Goal: Task Accomplishment & Management: Manage account settings

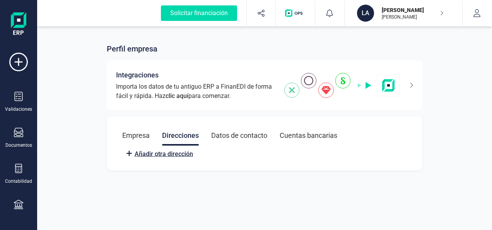
click at [169, 156] on span "Añadir otra dirección" at bounding box center [163, 153] width 58 height 9
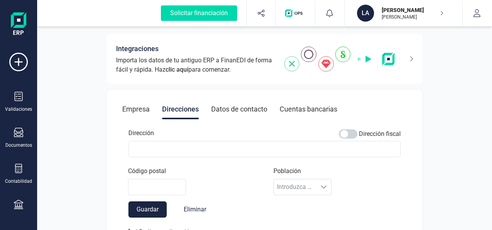
scroll to position [39, 0]
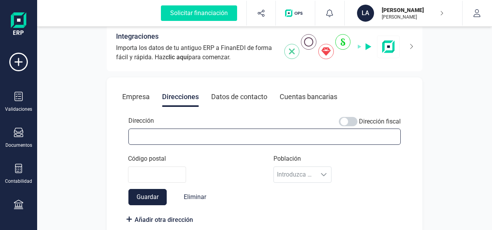
click at [158, 139] on input "Dirección" at bounding box center [264, 136] width 272 height 16
type input "CL DRAGON N 6 P4 5C"
type input "28918"
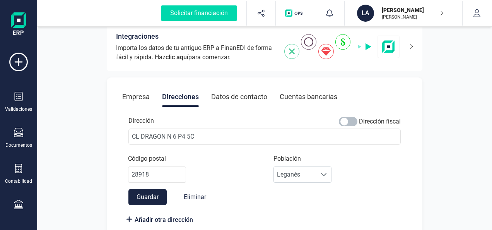
click at [350, 121] on span at bounding box center [348, 121] width 19 height 9
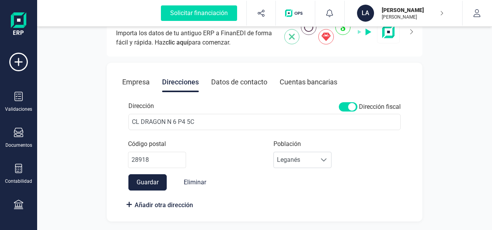
click at [156, 182] on button "Guardar" at bounding box center [147, 182] width 38 height 16
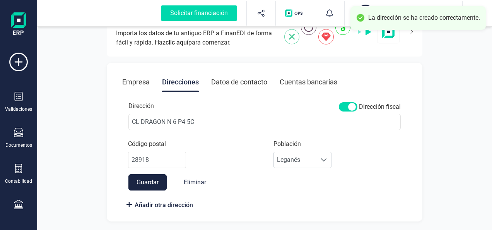
click at [248, 81] on div "Datos de contacto" at bounding box center [239, 82] width 56 height 20
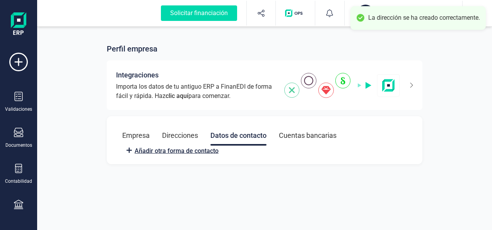
click at [170, 151] on span "Añadir otra forma de contacto" at bounding box center [176, 150] width 84 height 9
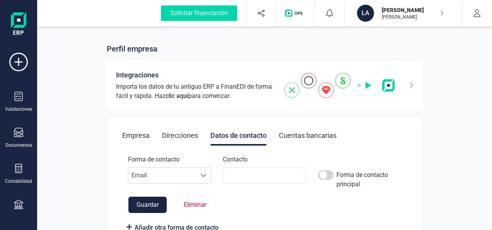
scroll to position [20, 0]
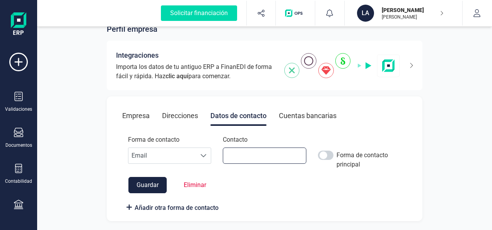
click at [242, 154] on input at bounding box center [264, 155] width 83 height 16
type input "629362400"
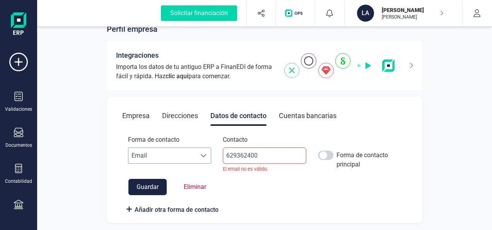
click at [155, 155] on span "Email" at bounding box center [162, 155] width 68 height 15
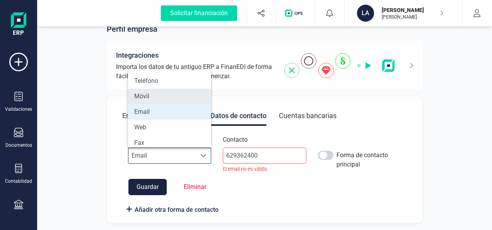
click at [156, 94] on li "Móvil" at bounding box center [169, 95] width 83 height 15
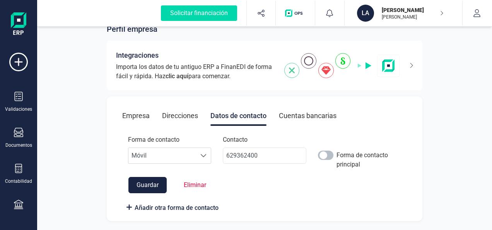
click at [332, 153] on span at bounding box center [325, 154] width 15 height 9
click at [300, 118] on div "Cuentas bancarias" at bounding box center [308, 116] width 58 height 20
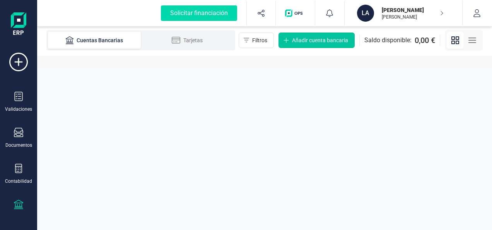
click at [331, 39] on span "Añadir cuenta bancaria" at bounding box center [320, 40] width 56 height 8
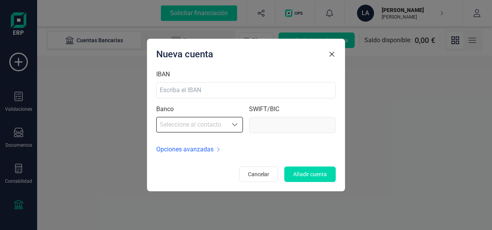
click at [232, 126] on icon "Seleccione al contacto" at bounding box center [234, 124] width 6 height 6
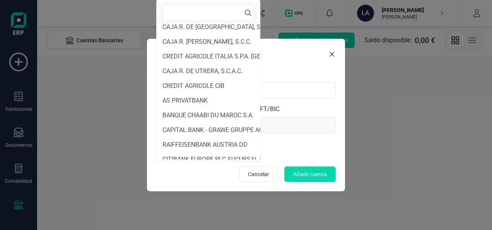
scroll to position [366, 0]
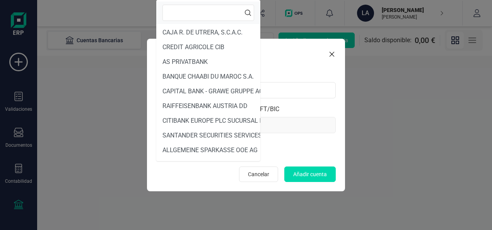
click at [302, 71] on div "IBAN" at bounding box center [245, 84] width 179 height 29
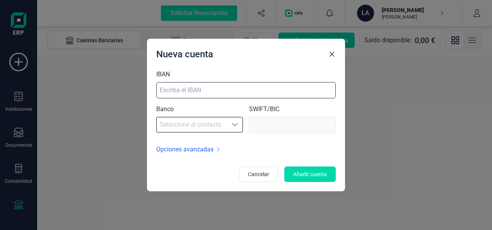
paste input "ES38-2100-3142-3522-0041-8968"
type input "ES38-2100-3142-3522-0041-8968"
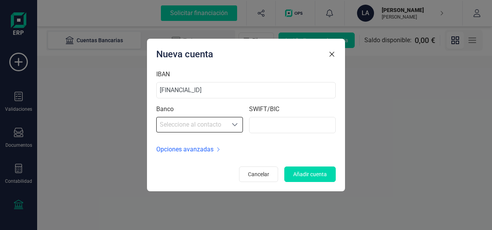
click at [235, 124] on icon "Seleccione al contacto" at bounding box center [234, 124] width 6 height 6
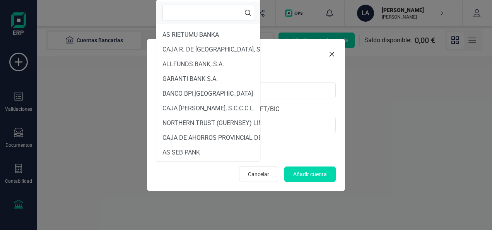
scroll to position [2567, 0]
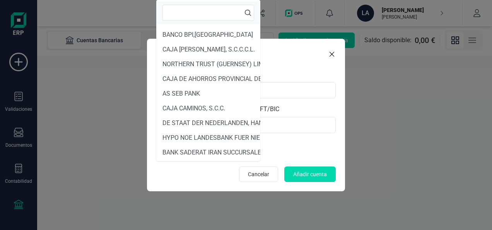
click at [201, 9] on input "text" at bounding box center [208, 13] width 92 height 16
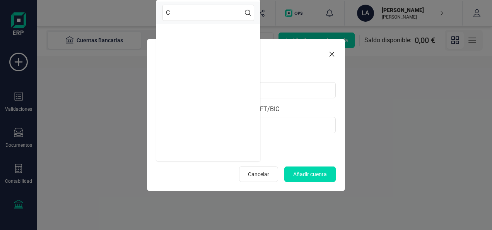
scroll to position [0, 0]
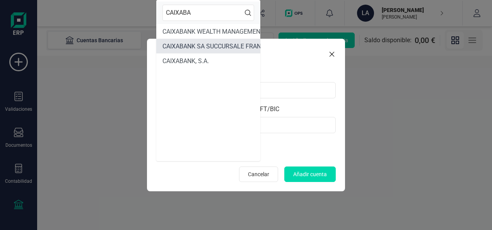
type input "CAIXABA"
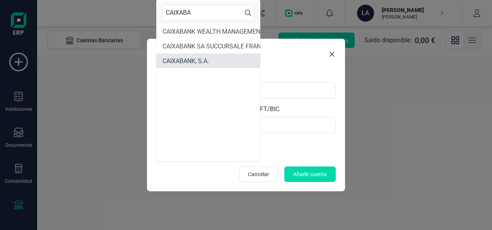
click at [204, 61] on span "CAIXABANK, S.A." at bounding box center [185, 60] width 46 height 7
type input "CAIXESBB"
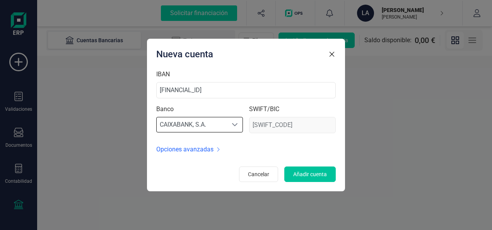
click at [312, 173] on span "Añadir cuenta" at bounding box center [310, 174] width 34 height 8
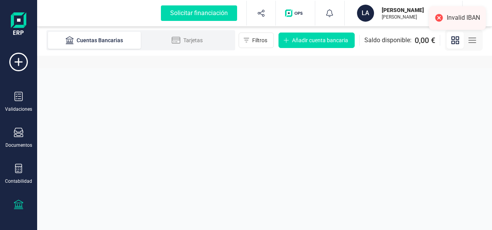
click at [460, 17] on div "Invalid IBAN" at bounding box center [462, 18] width 33 height 8
click at [438, 17] on div at bounding box center [438, 17] width 11 height 11
click at [473, 17] on div "Invalid IBAN" at bounding box center [462, 18] width 33 height 8
click at [331, 37] on span "Añadir cuenta bancaria" at bounding box center [320, 40] width 56 height 8
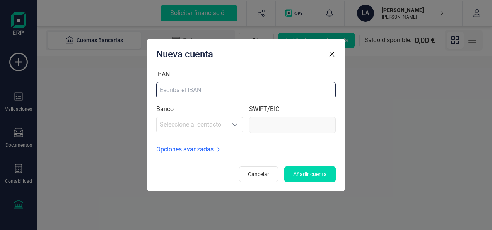
paste input "ES38-2100-3142-3522-0041-8968"
click at [174, 90] on input "ES38-2100-3142-3522-0041-8968" at bounding box center [245, 90] width 179 height 16
type input "ES321003142352200418968"
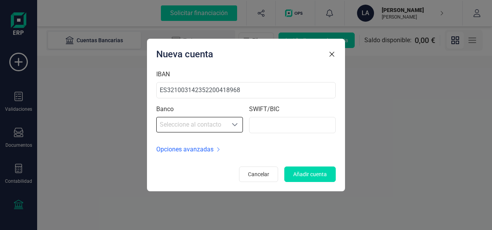
click at [233, 127] on icon "Seleccione al contacto" at bounding box center [234, 124] width 6 height 6
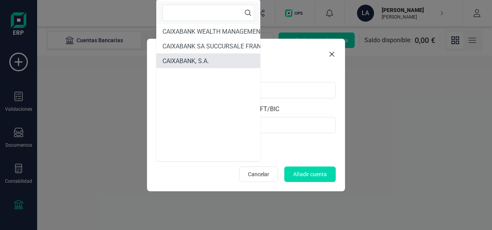
click at [195, 62] on span "CAIXABANK, S.A." at bounding box center [185, 60] width 46 height 7
type input "CAIXESBB"
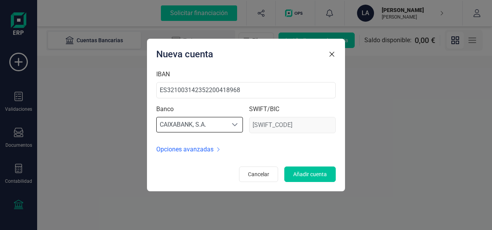
click at [308, 173] on span "Añadir cuenta" at bounding box center [310, 174] width 34 height 8
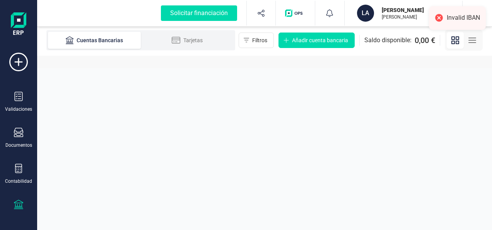
click at [438, 17] on div at bounding box center [438, 17] width 11 height 11
click at [469, 17] on div "Invalid IBAN" at bounding box center [462, 18] width 33 height 8
click at [332, 39] on span "Añadir cuenta bancaria" at bounding box center [320, 40] width 56 height 8
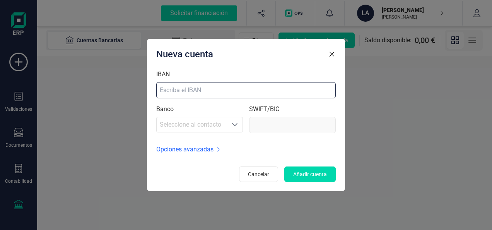
click at [225, 90] on input "IBAN" at bounding box center [245, 90] width 179 height 16
paste input "ES38-2100-3142-3522-0041-8968"
drag, startPoint x: 173, startPoint y: 89, endPoint x: 293, endPoint y: 90, distance: 119.4
click at [293, 90] on input "ES38-2100-3142-3522-0041-8968" at bounding box center [245, 90] width 179 height 16
type input "ES38"
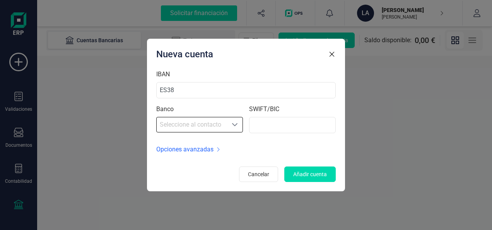
click at [235, 127] on icon "Seleccione al contacto" at bounding box center [234, 124] width 6 height 6
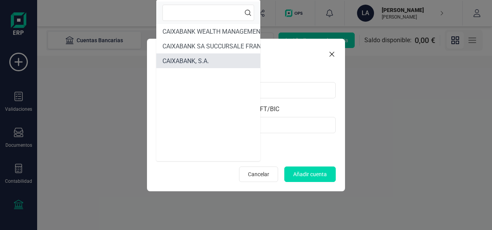
click at [192, 57] on span "CAIXABANK, S.A." at bounding box center [185, 60] width 46 height 7
type input "CAIXESBB"
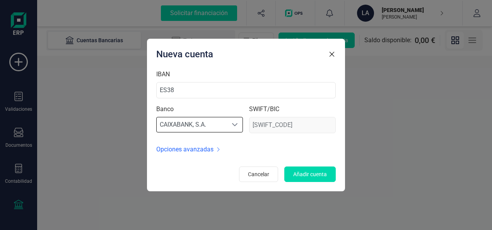
click at [189, 150] on span "Opciones avanzadas" at bounding box center [184, 149] width 57 height 9
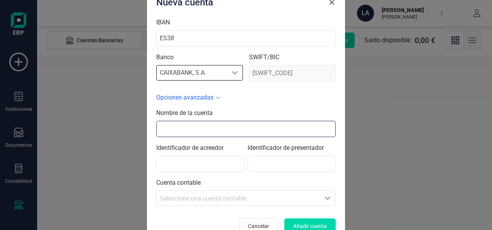
click at [257, 133] on input "text" at bounding box center [245, 129] width 179 height 16
type input "CAIXA"
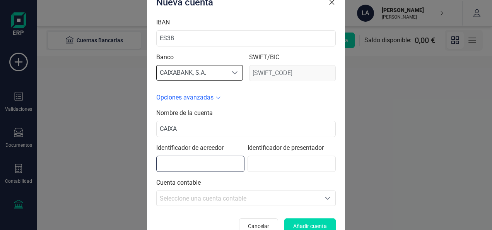
click at [230, 164] on input "text" at bounding box center [200, 163] width 88 height 16
click at [318, 224] on span "Añadir cuenta" at bounding box center [310, 226] width 34 height 8
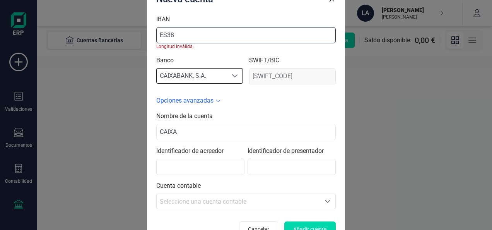
click at [174, 35] on input "ES38" at bounding box center [245, 35] width 179 height 16
paste input "-2100-3142-3522-0041-8968"
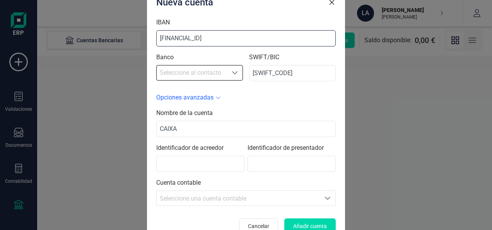
click at [173, 36] on input "ES38-2100-3142-3522-0041-8968" at bounding box center [245, 38] width 179 height 16
click at [188, 37] on input "ES382100-3142-3522-0041-8968" at bounding box center [245, 38] width 179 height 16
type input "ES3821003142352200418968"
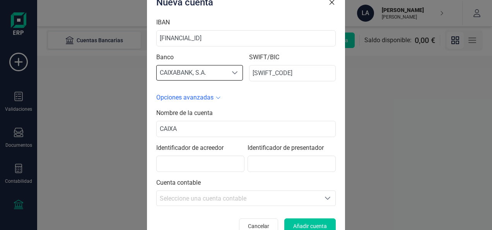
click at [309, 224] on span "Añadir cuenta" at bounding box center [310, 226] width 34 height 8
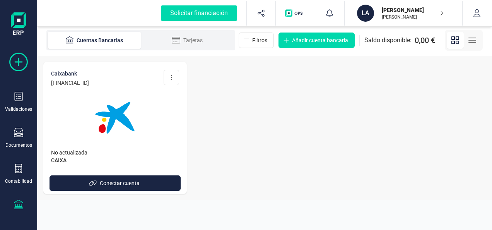
click at [14, 61] on icon at bounding box center [18, 62] width 19 height 19
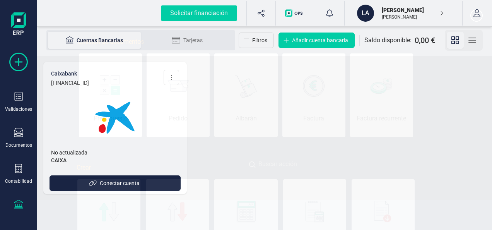
scroll to position [0, 39]
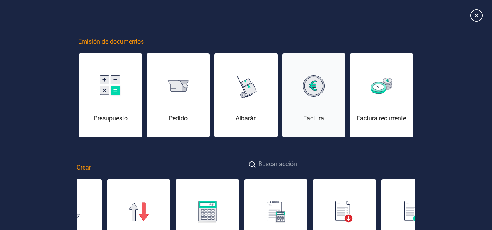
click at [314, 103] on div "Factura" at bounding box center [313, 100] width 63 height 46
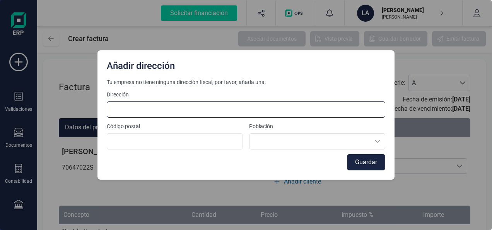
click at [186, 107] on input at bounding box center [246, 109] width 278 height 16
type input "CL DRAGON N 6 P4 5C"
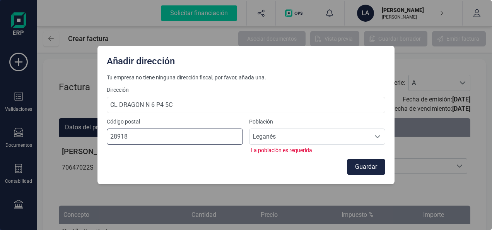
click at [132, 136] on input "28918" at bounding box center [175, 136] width 136 height 16
type input "28918"
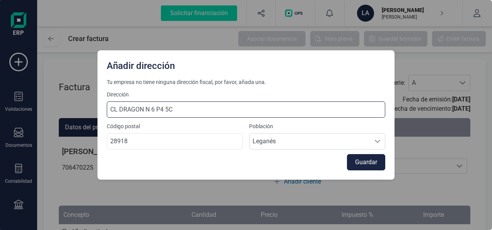
click at [178, 107] on input "CL DRAGON N 6 P4 5C" at bounding box center [246, 109] width 278 height 16
type input "CL DRAGON N 6 P4 5C"
click at [306, 84] on span "Tu empresa no tiene ninguna dirección fiscal, por favor, añada una." at bounding box center [246, 82] width 278 height 8
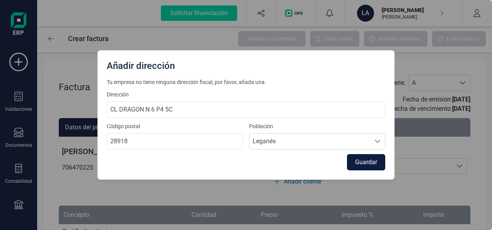
click at [371, 163] on button "Guardar" at bounding box center [366, 162] width 38 height 16
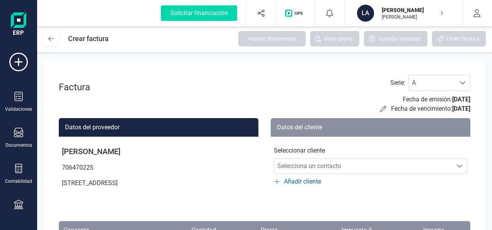
scroll to position [39, 0]
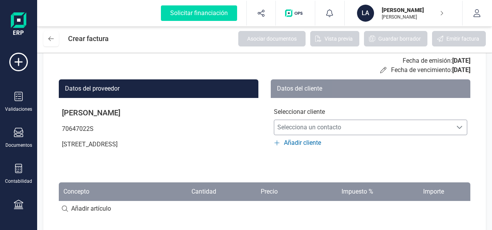
click at [459, 127] on icon "Selecciona un contacto" at bounding box center [459, 127] width 6 height 6
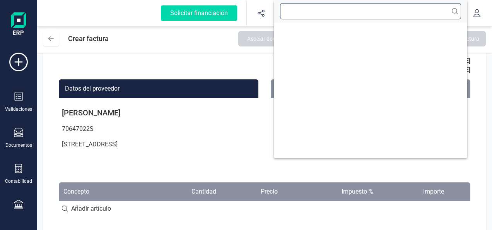
paste input "ESS7800001E"
type input "ESS7800001E"
paste input "ESS7800001E"
type input "ESS7800001E"
click at [429, 6] on input "text" at bounding box center [370, 11] width 181 height 16
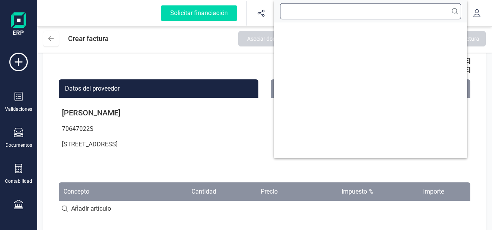
type input "A"
type input "D"
type input "M"
type input "I"
type input "N"
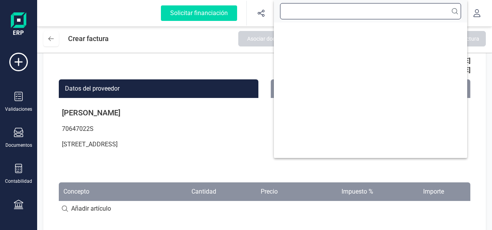
type input "I"
type input "S"
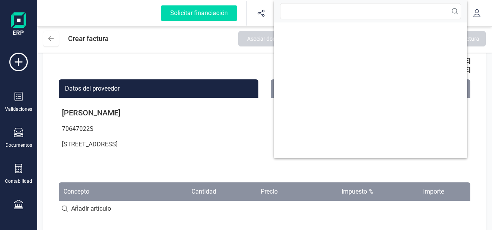
click at [473, 116] on div "Factura Serie : A A Fecha de emisión: 01/09/2025 Fecha de vencimiento: 01/09/20…" at bounding box center [264, 147] width 442 height 254
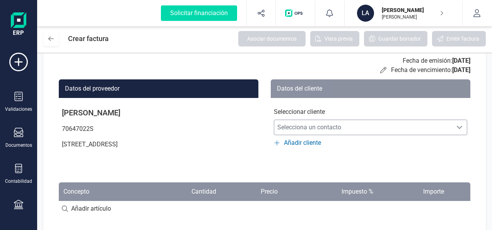
click at [305, 141] on span "Añadir cliente" at bounding box center [302, 142] width 37 height 9
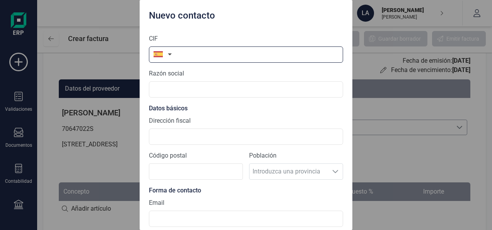
paste input "ESS7800001E"
type input "ESS7800001E"
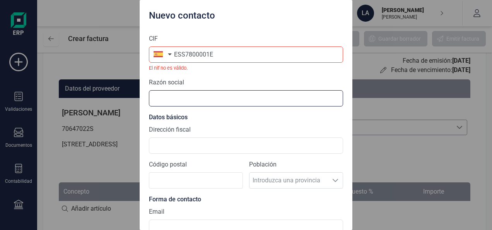
paste input "DIRECCIÓN GENERAL DE FORMACIÓN"
type input "DIRECCIÓN GENERAL DE FORMACIÓN"
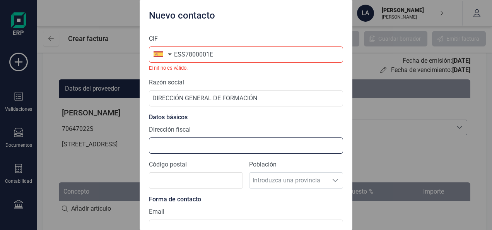
paste input "VÍA LUSITANA, 21"
type input "VÍA LUSITANA, 21"
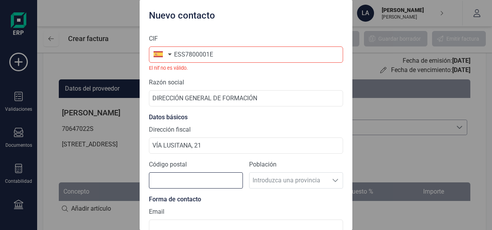
click at [180, 182] on input "Código postal" at bounding box center [196, 180] width 94 height 16
type input "28025"
click at [293, 181] on span "Madrid" at bounding box center [288, 179] width 78 height 15
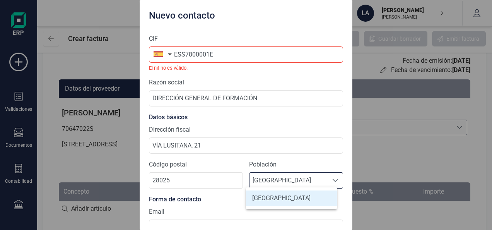
click at [275, 197] on li "Madrid" at bounding box center [291, 197] width 91 height 15
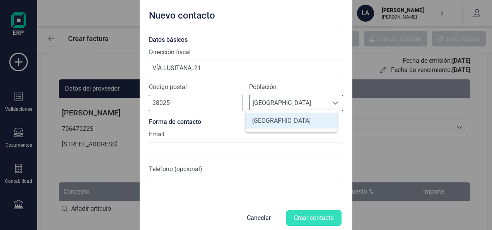
scroll to position [82, 0]
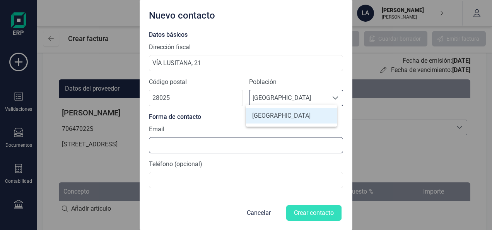
click at [179, 142] on input at bounding box center [246, 145] width 194 height 16
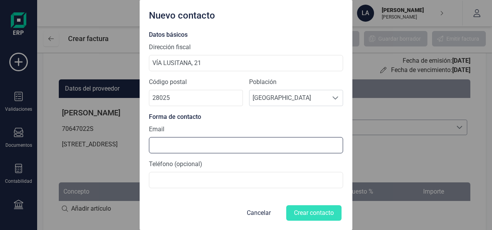
type input "A"
type input "acreditacion3@madrid.org"
click at [180, 196] on form "CIF ESS7800001E El nif no es válido. Razón social DIRECCIÓN GENERAL DE FORMACIÓ…" at bounding box center [246, 84] width 194 height 276
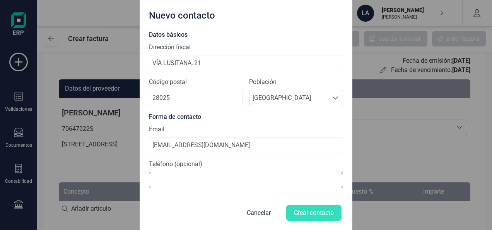
click at [184, 177] on input at bounding box center [246, 180] width 194 height 16
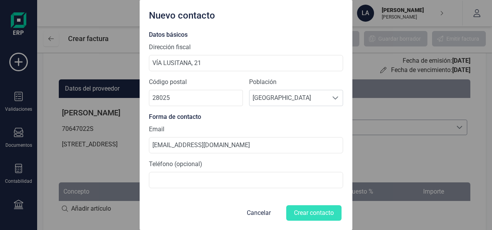
click at [318, 133] on div "Email acreditacion3@madrid.org" at bounding box center [246, 138] width 194 height 29
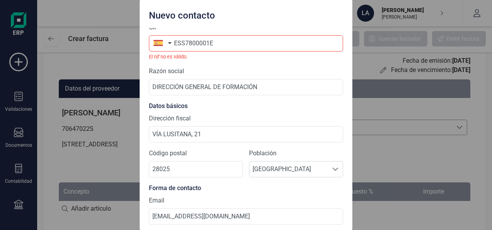
scroll to position [5, 0]
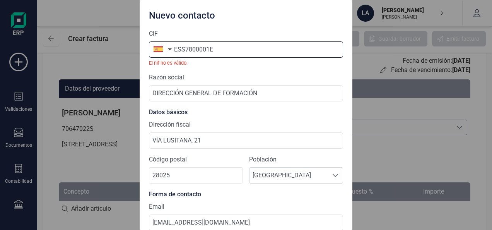
drag, startPoint x: 180, startPoint y: 48, endPoint x: 173, endPoint y: 48, distance: 7.0
click at [173, 48] on input "ESS7800001E" at bounding box center [246, 49] width 194 height 16
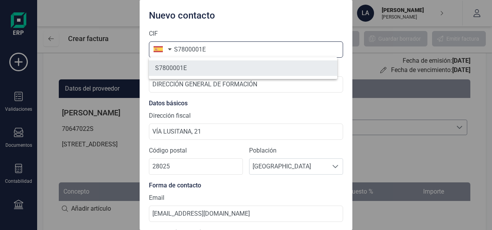
type input "S7800001E"
click at [265, 72] on li "S7800001E" at bounding box center [243, 67] width 188 height 15
type input "COMUNIDAD AUTONOMA DE MADRID"
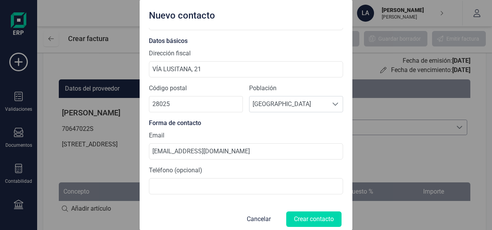
scroll to position [73, 0]
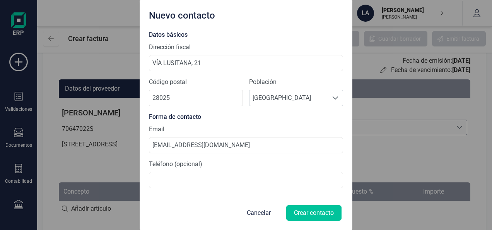
click at [313, 214] on button "Crear contacto" at bounding box center [313, 212] width 55 height 15
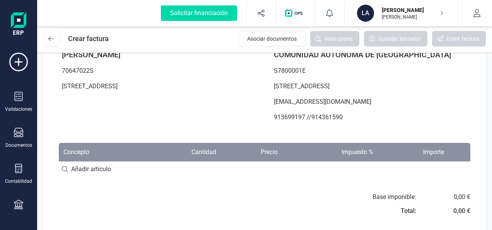
scroll to position [58, 0]
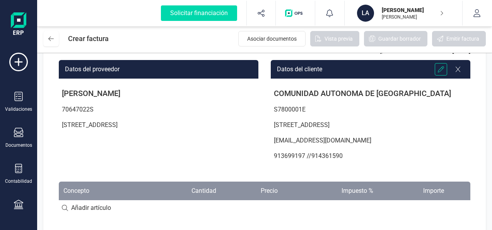
click at [443, 68] on icon at bounding box center [440, 69] width 6 height 6
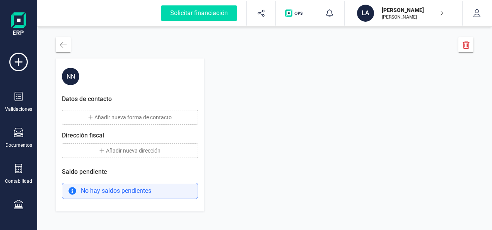
scroll to position [5, 0]
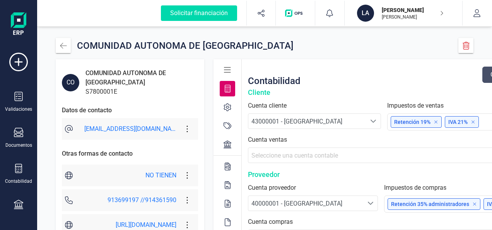
click at [376, 119] on icon "Seleccione una cuenta" at bounding box center [373, 121] width 6 height 6
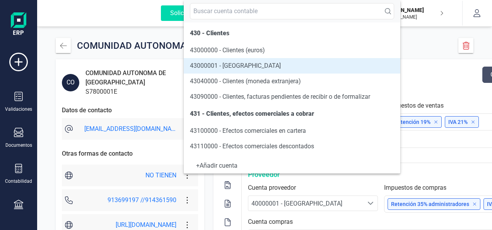
scroll to position [0, 0]
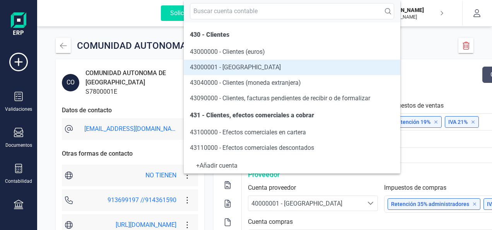
click at [428, 43] on div "COMUNIDAD AUTONOMA DE MADRID" at bounding box center [264, 45] width 417 height 15
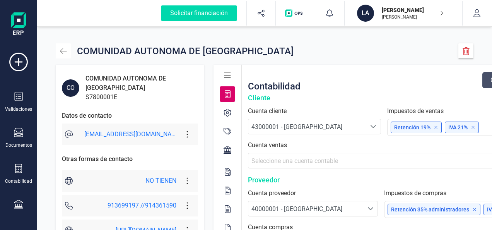
click at [65, 50] on icon "button" at bounding box center [64, 51] width 8 height 8
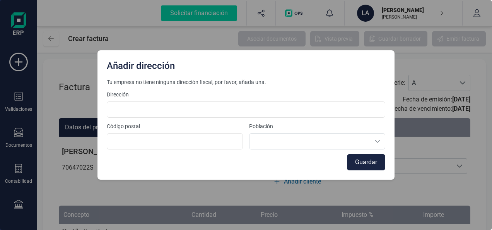
click at [433, 168] on div "Añadir dirección Tu empresa no tiene ninguna dirección fiscal, por favor, añada…" at bounding box center [246, 115] width 492 height 230
click at [365, 164] on button "Guardar" at bounding box center [366, 162] width 38 height 16
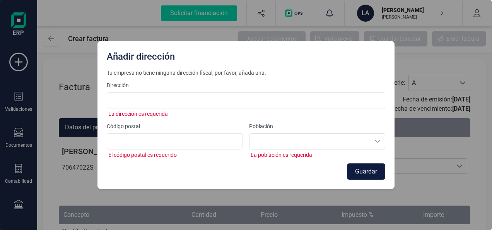
click at [365, 164] on button "Guardar" at bounding box center [366, 171] width 38 height 16
drag, startPoint x: 369, startPoint y: 172, endPoint x: 354, endPoint y: 160, distance: 19.0
click at [369, 172] on button "Guardar" at bounding box center [366, 171] width 38 height 16
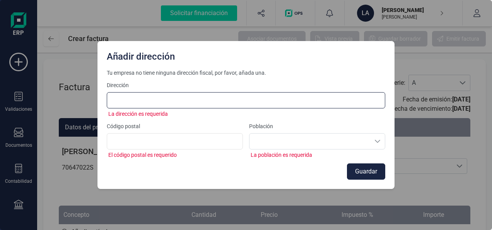
click at [177, 95] on input at bounding box center [246, 100] width 278 height 16
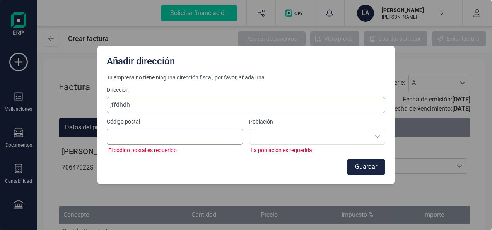
type input ",ffdhdh"
click at [168, 132] on input at bounding box center [175, 136] width 136 height 16
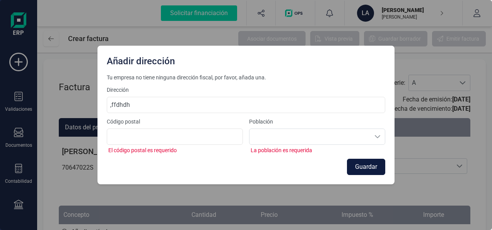
click at [366, 165] on button "Guardar" at bounding box center [366, 166] width 38 height 16
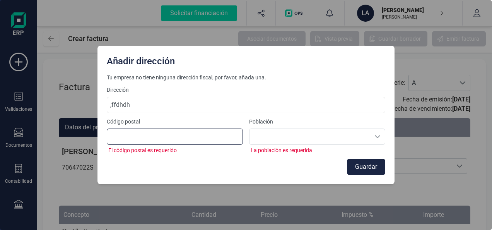
click at [187, 134] on input at bounding box center [175, 136] width 136 height 16
click at [154, 140] on input at bounding box center [175, 136] width 136 height 16
type input "28913"
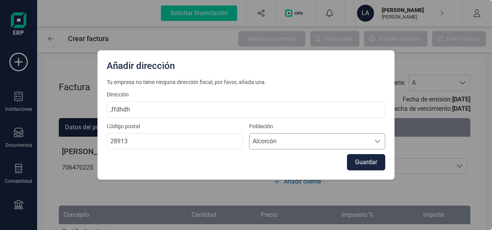
click at [351, 136] on div "Alcorcón Alcorcón" at bounding box center [317, 141] width 136 height 16
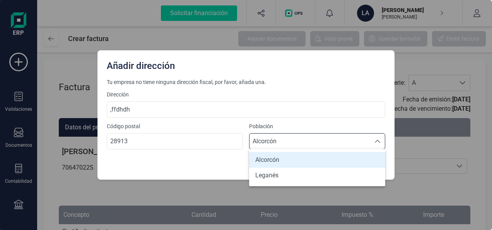
click at [317, 162] on li "Alcorcón" at bounding box center [317, 159] width 136 height 15
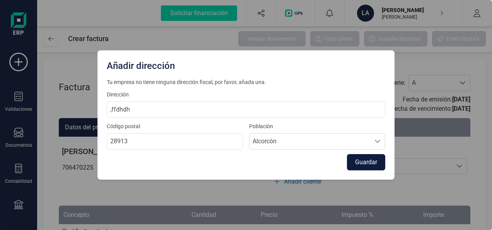
click at [372, 161] on button "Guardar" at bounding box center [366, 162] width 38 height 16
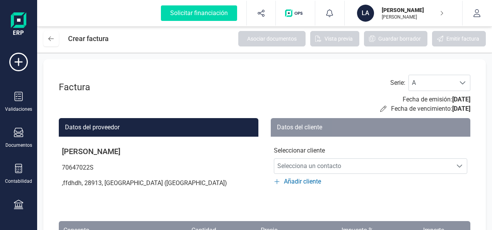
click at [429, 13] on p "[PERSON_NAME]" at bounding box center [412, 10] width 62 height 8
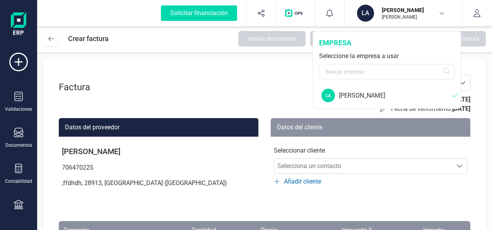
click at [361, 94] on div "[PERSON_NAME]" at bounding box center [395, 95] width 113 height 9
click at [326, 94] on div "LA" at bounding box center [328, 95] width 14 height 14
click at [383, 95] on div "[PERSON_NAME]" at bounding box center [395, 95] width 113 height 9
click at [451, 95] on div "[PERSON_NAME]" at bounding box center [395, 95] width 113 height 9
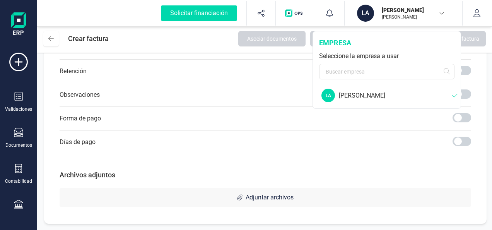
scroll to position [465, 0]
click at [23, 143] on div "Documentos" at bounding box center [18, 145] width 27 height 6
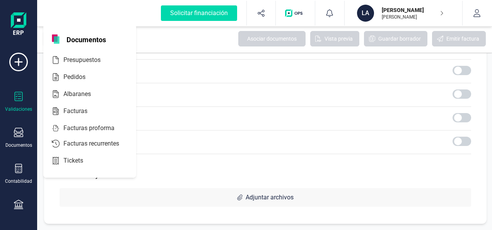
click at [22, 100] on icon at bounding box center [18, 96] width 9 height 9
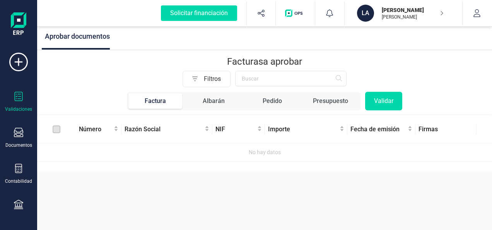
click at [19, 27] on img at bounding box center [18, 24] width 15 height 25
click at [479, 9] on icon "button" at bounding box center [477, 13] width 8 height 8
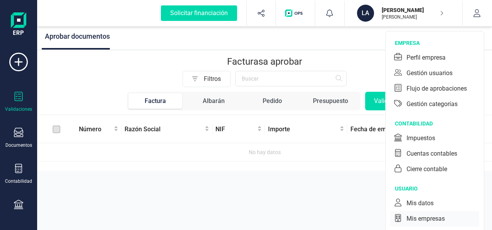
click at [436, 218] on div "Mis empresas" at bounding box center [425, 218] width 38 height 9
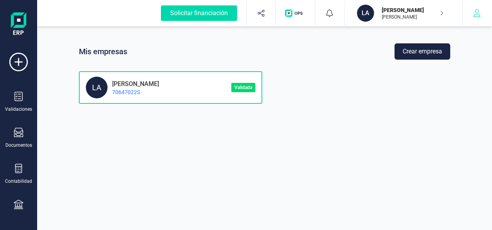
click at [477, 12] on icon "button" at bounding box center [477, 13] width 8 height 8
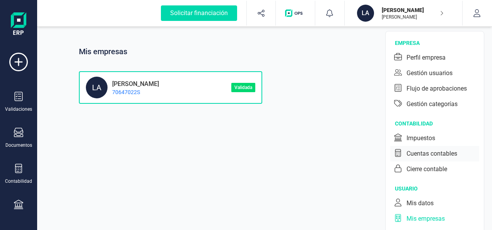
click at [437, 153] on div "Cuentas contables" at bounding box center [431, 153] width 51 height 9
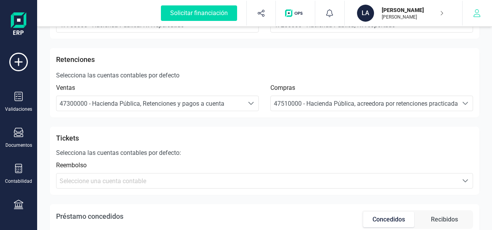
scroll to position [309, 0]
click at [479, 13] on icon "button" at bounding box center [477, 13] width 8 height 8
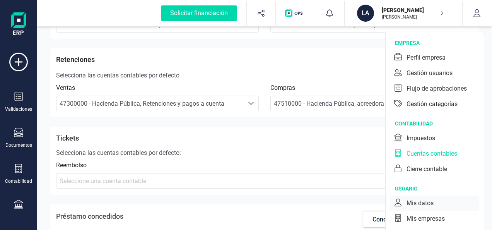
click at [419, 199] on div "Mis datos" at bounding box center [419, 202] width 27 height 9
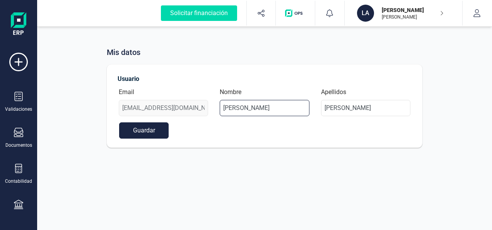
drag, startPoint x: 282, startPoint y: 107, endPoint x: 153, endPoint y: 102, distance: 129.2
click at [153, 102] on div "Email laurymuni@hotmail.com Nombre LAURA Apellidos MUNICIO MINGULLAN" at bounding box center [264, 104] width 303 height 35
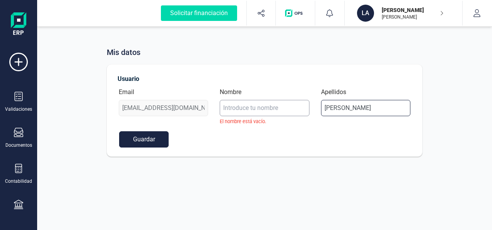
drag, startPoint x: 383, startPoint y: 108, endPoint x: 259, endPoint y: 107, distance: 124.5
click at [259, 107] on div "Email laurymuni@hotmail.com Nombre El nombre está vacío. Apellidos MUNICIO MING…" at bounding box center [264, 109] width 303 height 44
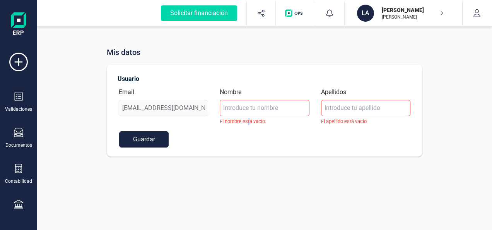
click at [249, 201] on div "Mis datos Usuario Email laurymuni@hotmail.com Nombre El nombre está vacío. Apel…" at bounding box center [264, 115] width 454 height 230
click at [476, 13] on icon "button" at bounding box center [477, 13] width 8 height 8
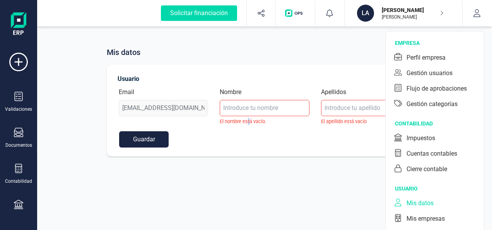
click at [361, 15] on div "LA" at bounding box center [365, 13] width 17 height 17
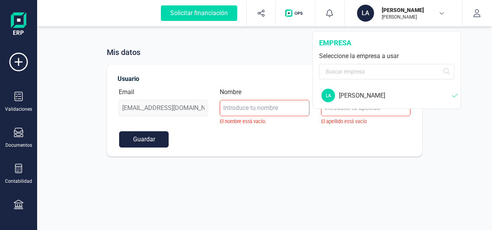
drag, startPoint x: 407, startPoint y: 94, endPoint x: 446, endPoint y: 164, distance: 80.4
click at [446, 164] on div "Mis datos Usuario Email laurymuni@hotmail.com Nombre El nombre está vacío. Apel…" at bounding box center [264, 95] width 454 height 141
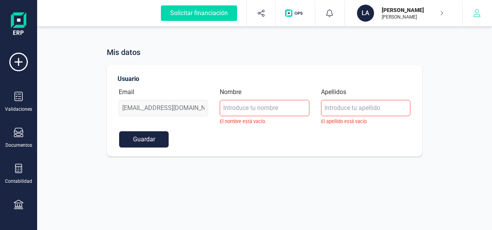
click at [478, 10] on icon "button" at bounding box center [476, 13] width 7 height 8
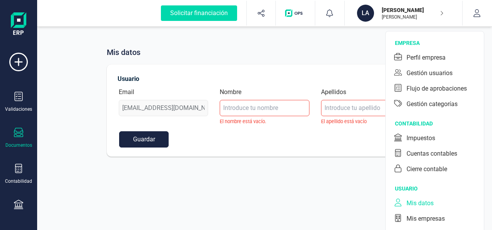
click at [19, 131] on icon at bounding box center [18, 132] width 9 height 9
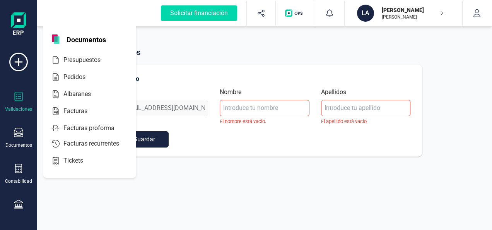
click at [17, 100] on icon at bounding box center [18, 96] width 9 height 9
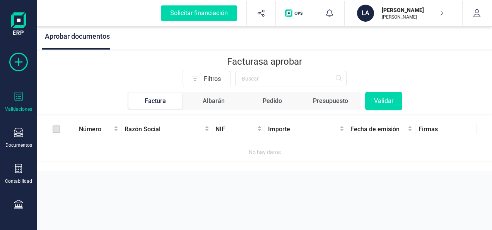
click at [18, 63] on icon at bounding box center [18, 62] width 19 height 19
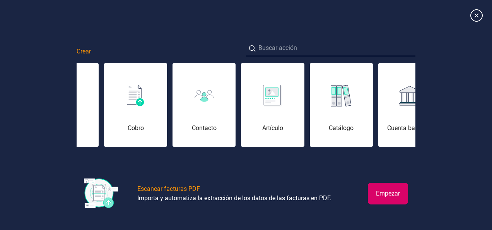
scroll to position [0, 393]
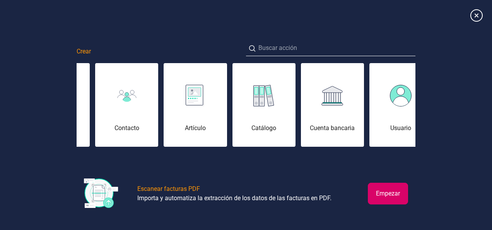
click at [329, 113] on div "Cuenta bancaria" at bounding box center [332, 109] width 63 height 46
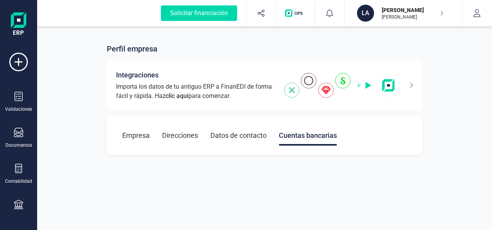
click at [236, 134] on div "Datos de contacto" at bounding box center [238, 135] width 56 height 20
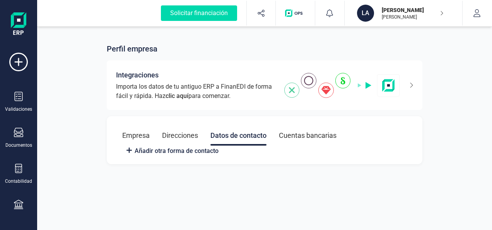
click at [168, 134] on div "Direcciones" at bounding box center [180, 135] width 36 height 20
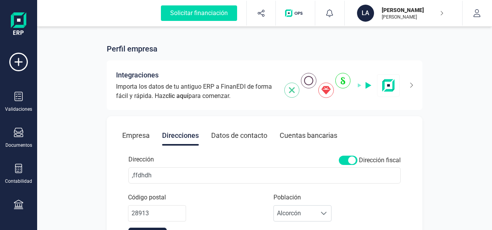
click at [136, 134] on div "Empresa" at bounding box center [135, 135] width 27 height 20
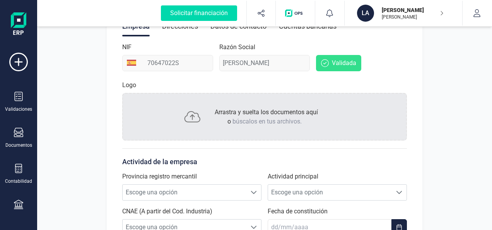
scroll to position [70, 0]
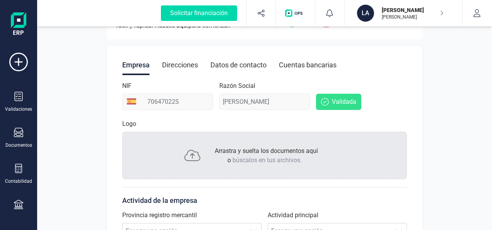
click at [190, 64] on div "Direcciones" at bounding box center [180, 65] width 36 height 20
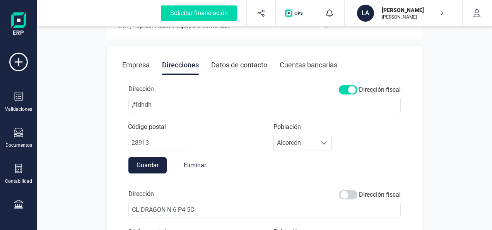
click at [310, 63] on div "Cuentas bancarias" at bounding box center [308, 65] width 58 height 20
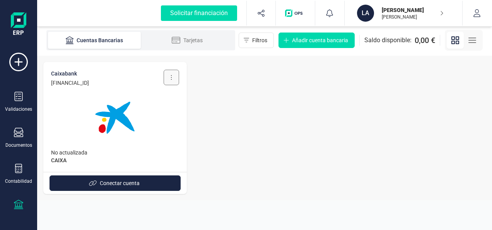
click at [175, 80] on button at bounding box center [170, 77] width 15 height 15
click at [154, 115] on span "Eliminar cuenta" at bounding box center [153, 112] width 37 height 8
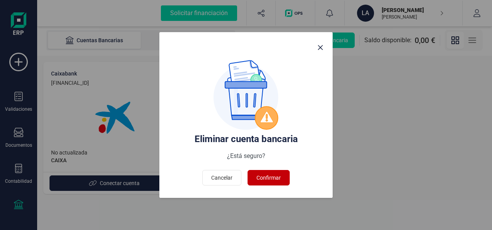
click at [272, 178] on span "Confirmar" at bounding box center [268, 178] width 24 height 8
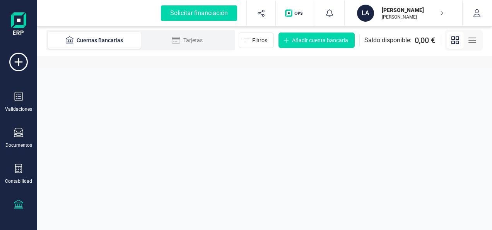
click at [424, 14] on p "[PERSON_NAME]" at bounding box center [412, 17] width 62 height 6
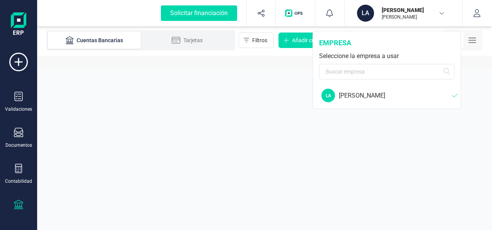
click at [412, 97] on div "[PERSON_NAME]" at bounding box center [395, 95] width 113 height 9
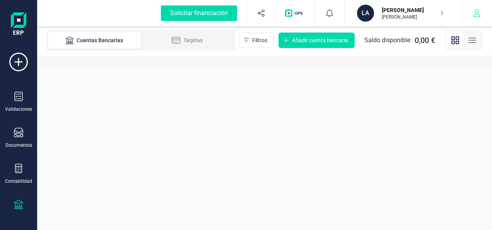
click at [479, 12] on icon "button" at bounding box center [477, 13] width 8 height 8
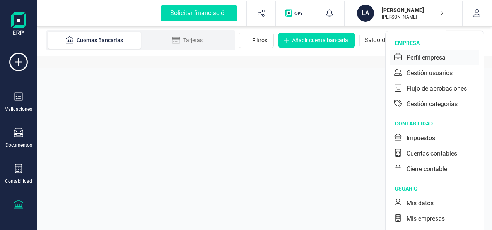
click at [435, 57] on div "Perfil empresa" at bounding box center [425, 57] width 39 height 9
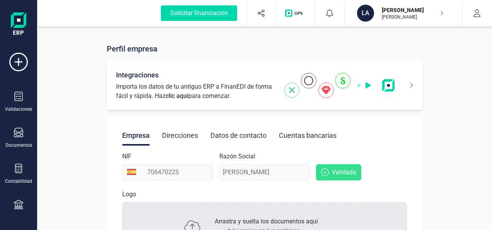
click at [414, 84] on div "Integraciones Importa los datos de tu antiguo ERP a FinanEDI de forma fácil y r…" at bounding box center [264, 84] width 315 height 49
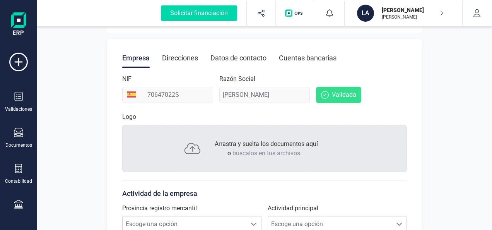
scroll to position [77, 0]
click at [478, 9] on icon "button" at bounding box center [477, 13] width 8 height 8
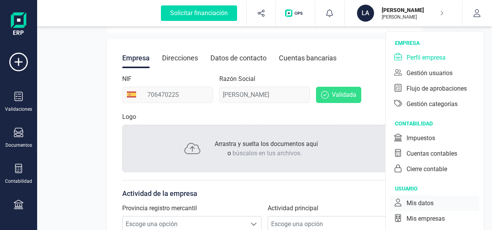
click at [422, 198] on div "Mis datos" at bounding box center [419, 202] width 27 height 9
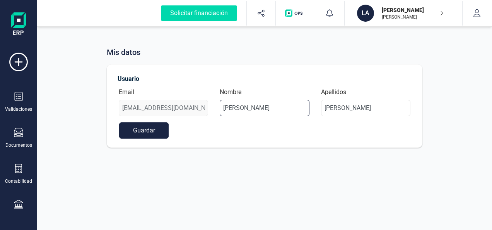
drag, startPoint x: 263, startPoint y: 108, endPoint x: 325, endPoint y: 94, distance: 64.3
click at [177, 109] on div "Email laurymuni@hotmail.com Nombre LAURA Apellidos MUNICIO MINGULLAN" at bounding box center [264, 104] width 303 height 35
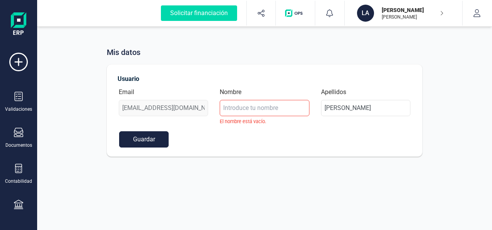
drag, startPoint x: 421, startPoint y: 10, endPoint x: 310, endPoint y: 48, distance: 117.4
click at [310, 48] on div "Mis datos" at bounding box center [264, 52] width 315 height 12
click at [479, 14] on icon "button" at bounding box center [477, 13] width 8 height 8
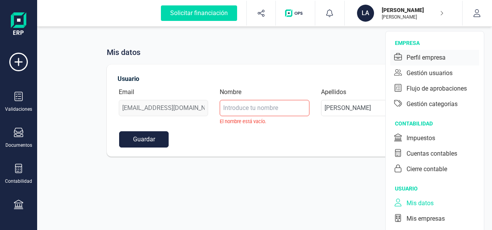
click at [437, 58] on div "Perfil empresa" at bounding box center [425, 57] width 39 height 9
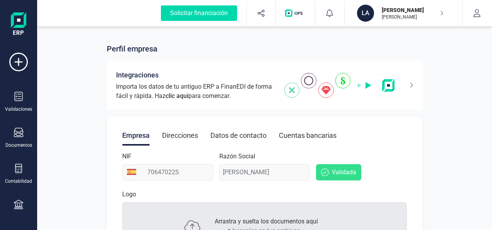
click at [257, 136] on div "Datos de contacto" at bounding box center [238, 135] width 56 height 20
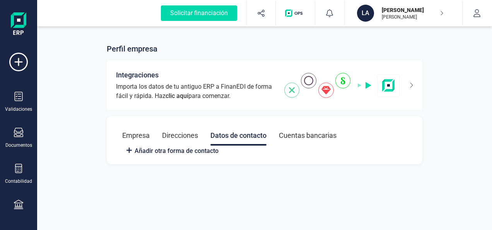
click at [196, 136] on div "Direcciones" at bounding box center [180, 135] width 36 height 20
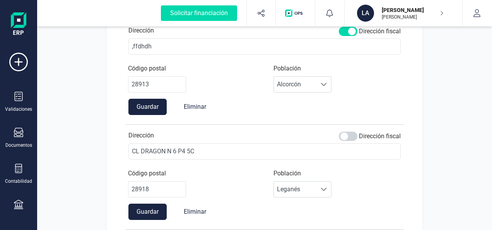
scroll to position [155, 0]
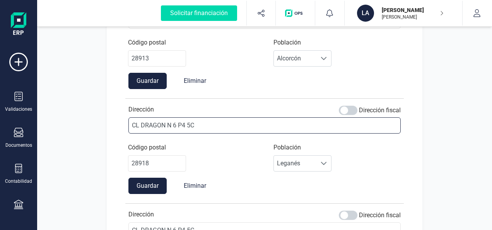
drag, startPoint x: 213, startPoint y: 123, endPoint x: 15, endPoint y: 121, distance: 197.9
click at [15, 121] on div "Solicitar financiación Validaciones Documentos Documentos Presupuestos Pedidos …" at bounding box center [246, 115] width 492 height 230
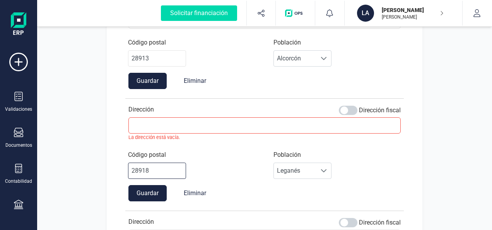
drag, startPoint x: 168, startPoint y: 162, endPoint x: 47, endPoint y: 162, distance: 121.0
click at [47, 162] on div "Perfil empresa Integraciones Importa los datos de tu antiguo ERP a FinanEDI de …" at bounding box center [264, 108] width 454 height 476
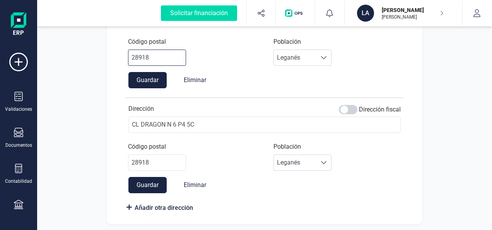
scroll to position [268, 0]
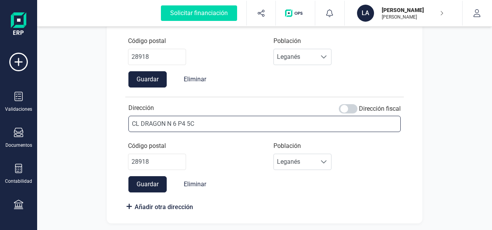
drag, startPoint x: 217, startPoint y: 124, endPoint x: 28, endPoint y: 122, distance: 189.0
click at [28, 122] on div "Solicitar financiación Validaciones Documentos Documentos Presupuestos Pedidos …" at bounding box center [246, 115] width 492 height 230
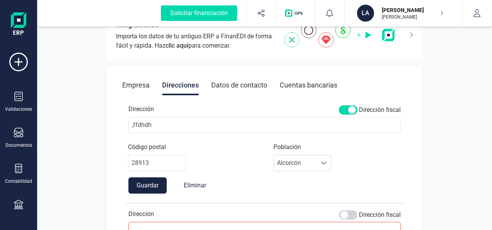
scroll to position [36, 0]
